Goal: Participate in discussion

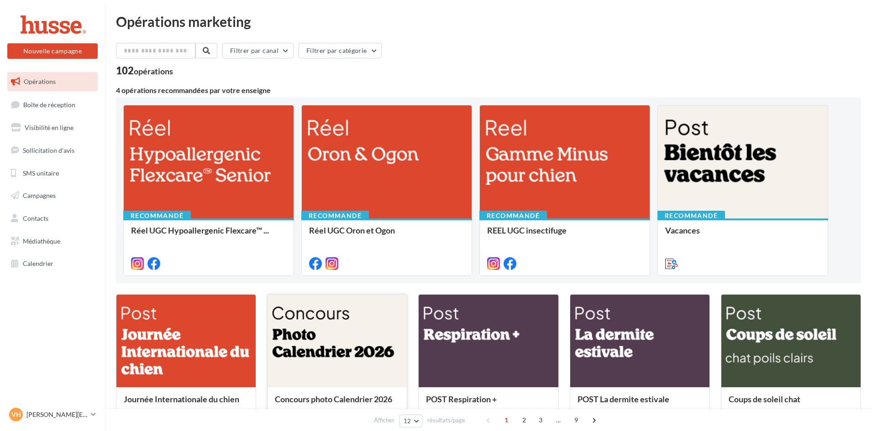
click at [357, 342] on div at bounding box center [336, 342] width 139 height 94
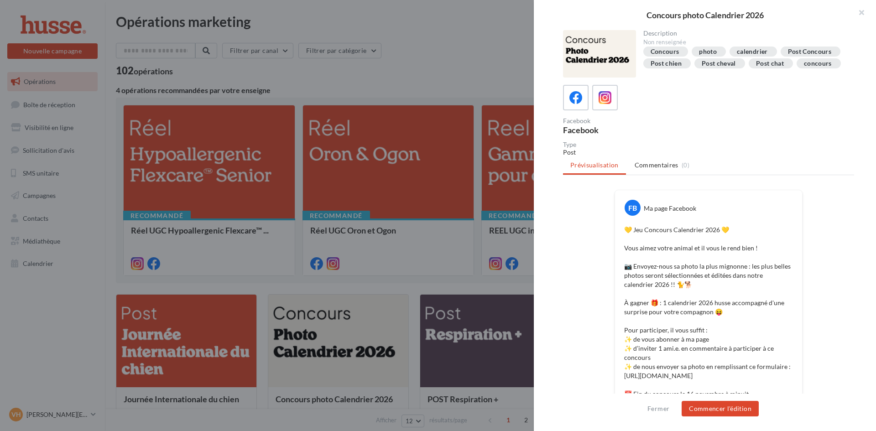
click at [611, 53] on div at bounding box center [599, 53] width 73 height 47
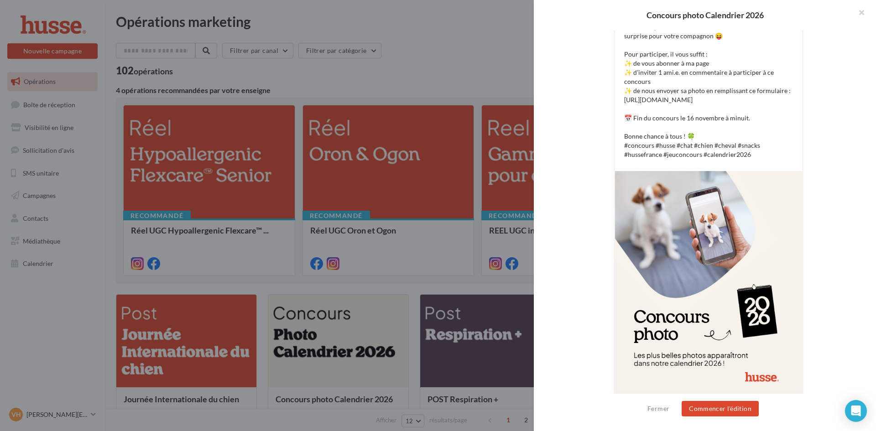
scroll to position [305, 0]
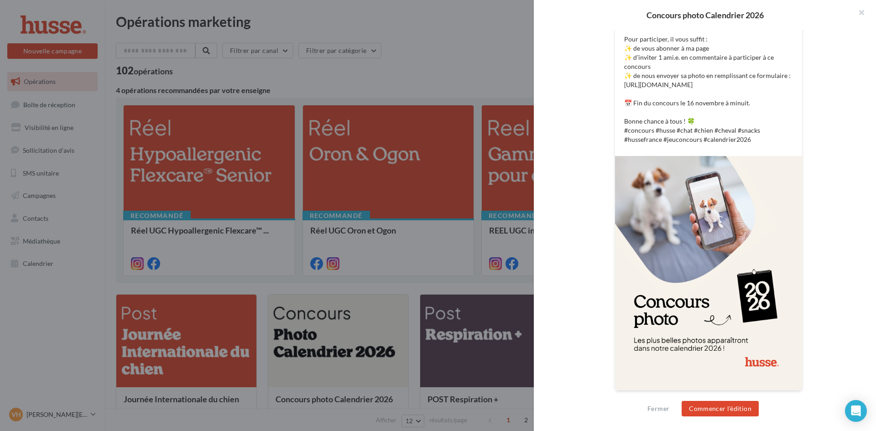
click at [704, 280] on img at bounding box center [708, 273] width 187 height 234
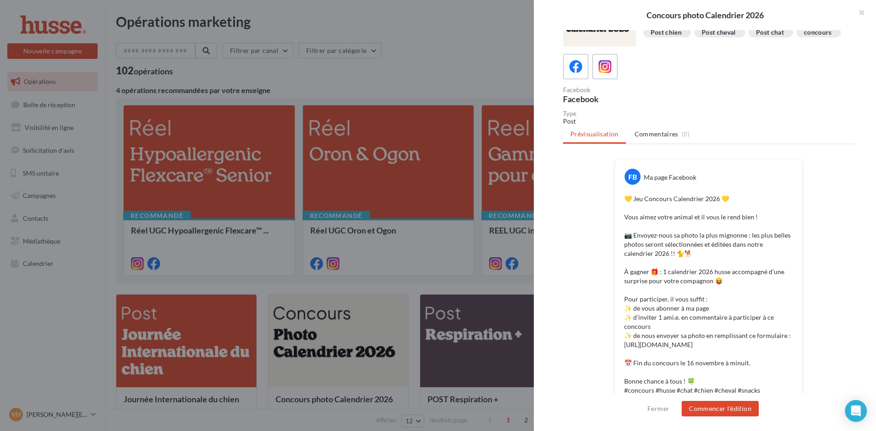
scroll to position [0, 0]
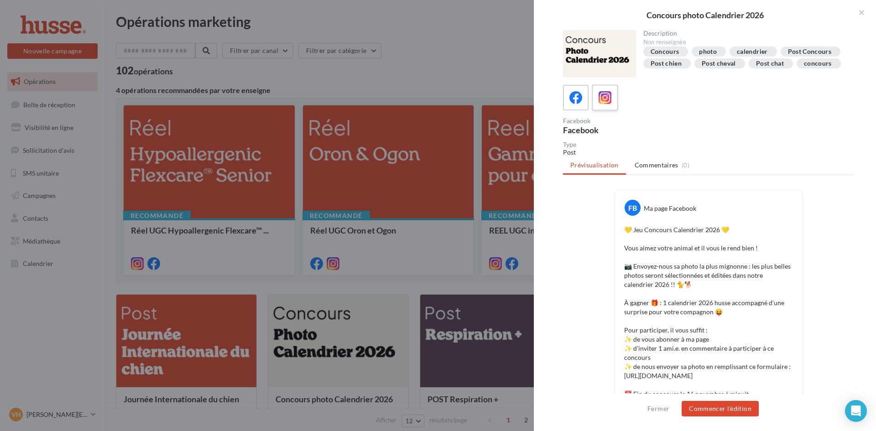
click at [609, 104] on icon at bounding box center [605, 97] width 13 height 13
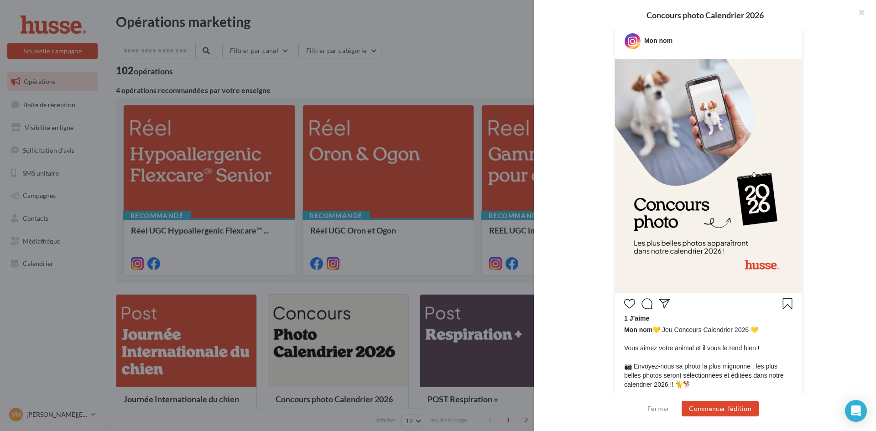
scroll to position [183, 0]
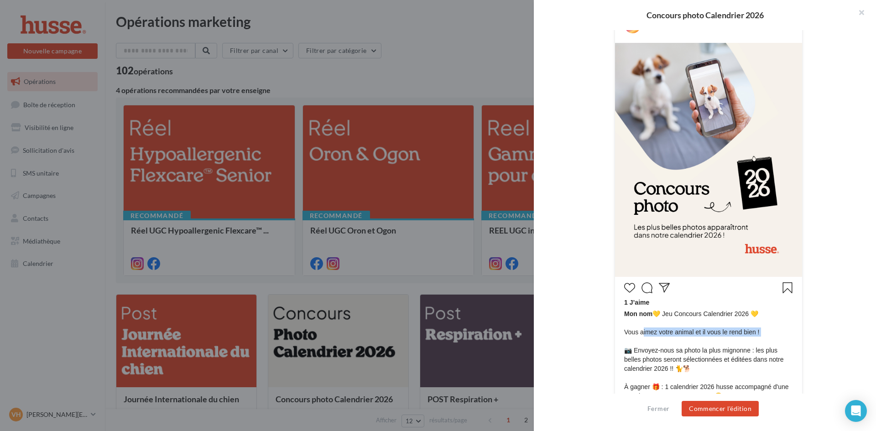
drag, startPoint x: 641, startPoint y: 338, endPoint x: 757, endPoint y: 342, distance: 116.0
click at [757, 342] on span "Mon nom 💛 Jeu Concours Calendrier 2026 💛 Vous aimez votre animal et il vous le …" at bounding box center [708, 414] width 169 height 210
click at [757, 341] on span "Mon nom 💛 Jeu Concours Calendrier 2026 💛 Vous aimez votre animal et il vous le …" at bounding box center [708, 414] width 169 height 210
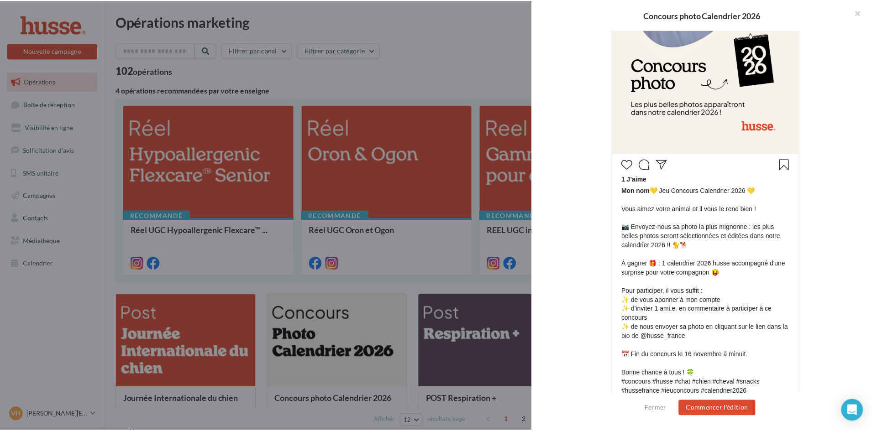
scroll to position [319, 0]
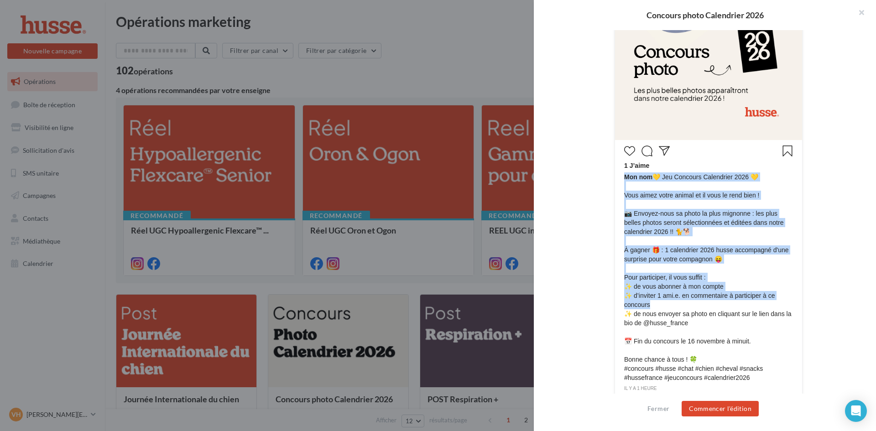
drag, startPoint x: 620, startPoint y: 282, endPoint x: 686, endPoint y: 312, distance: 72.5
click at [685, 312] on div "1 J’aime Mon nom 💛 Jeu Concours Calendrier 2026 💛 Vous aimez votre animal et il…" at bounding box center [708, 267] width 183 height 251
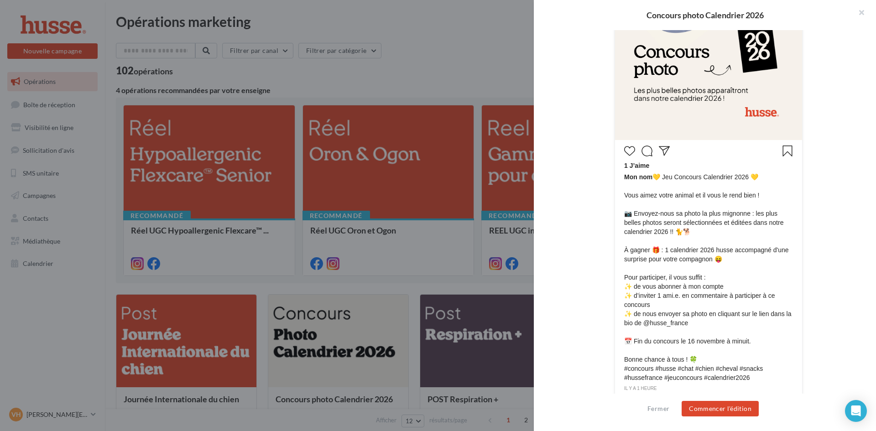
drag, startPoint x: 695, startPoint y: 315, endPoint x: 702, endPoint y: 320, distance: 8.8
click at [695, 315] on span "Mon nom 💛 Jeu Concours Calendrier 2026 💛 Vous aimez votre animal et il vous le …" at bounding box center [708, 277] width 169 height 210
